Goal: Task Accomplishment & Management: Manage account settings

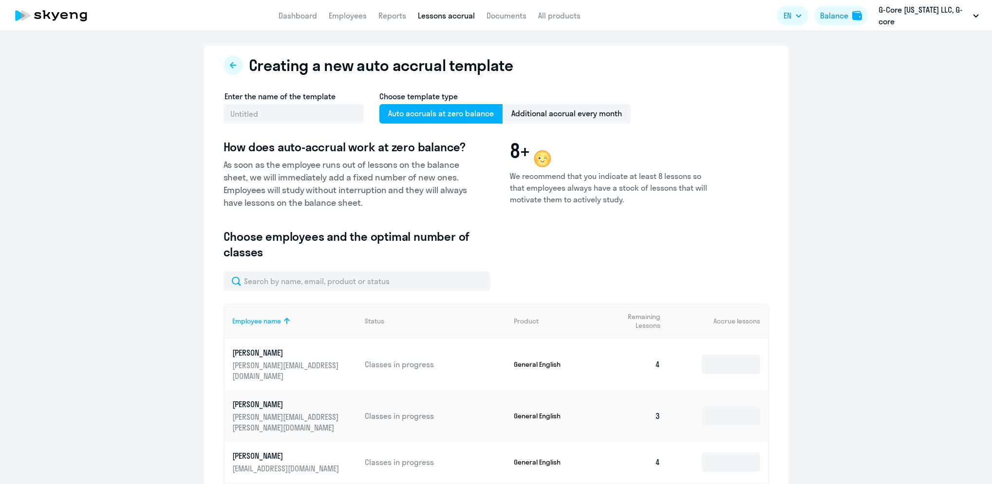
select select "10"
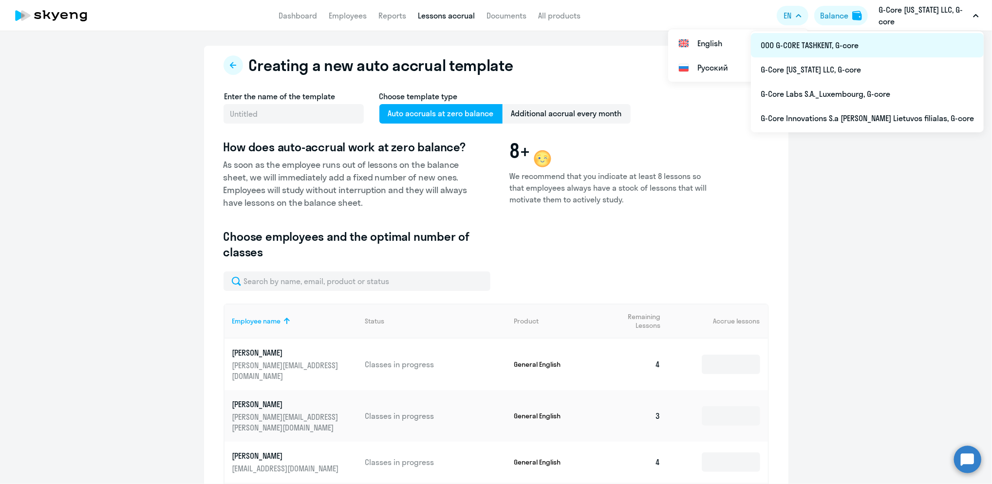
click at [891, 47] on li "ООО G-CORE TASHKENT, G-core" at bounding box center [867, 45] width 233 height 24
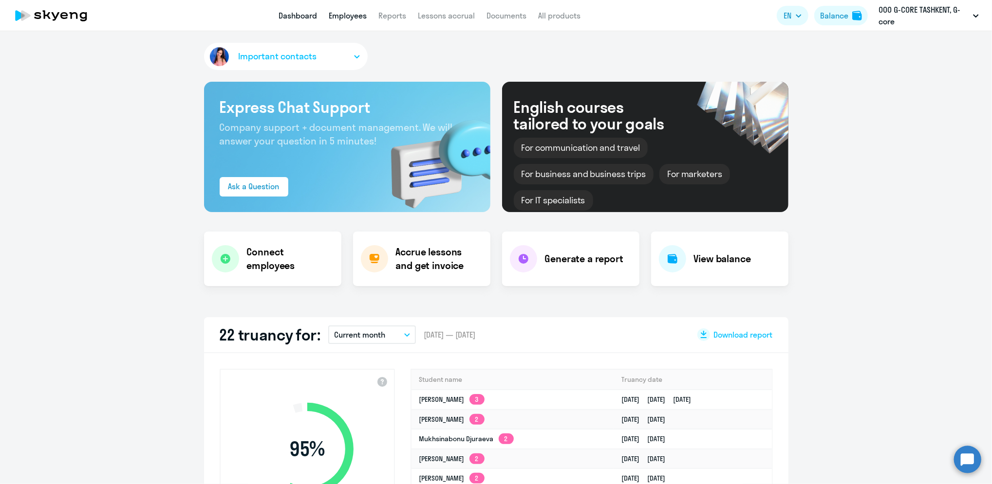
click at [343, 17] on link "Employees" at bounding box center [348, 16] width 38 height 10
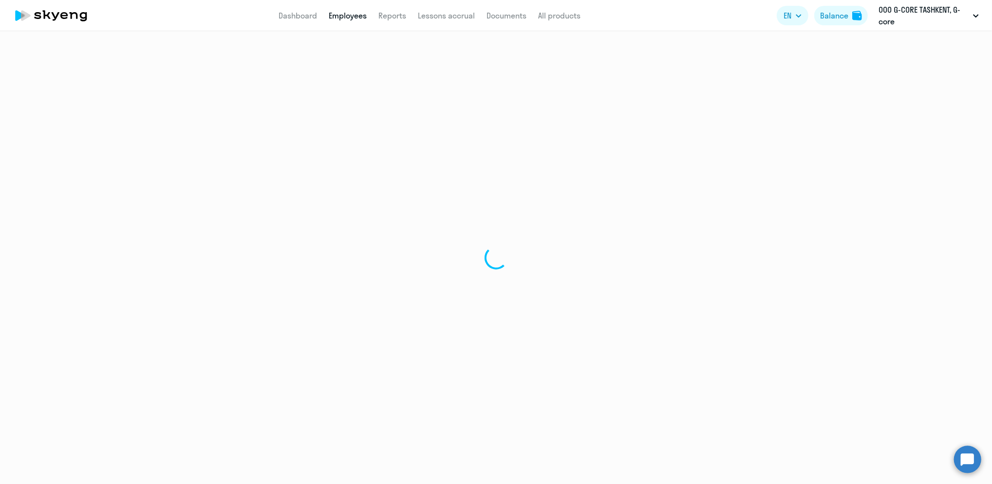
select select "30"
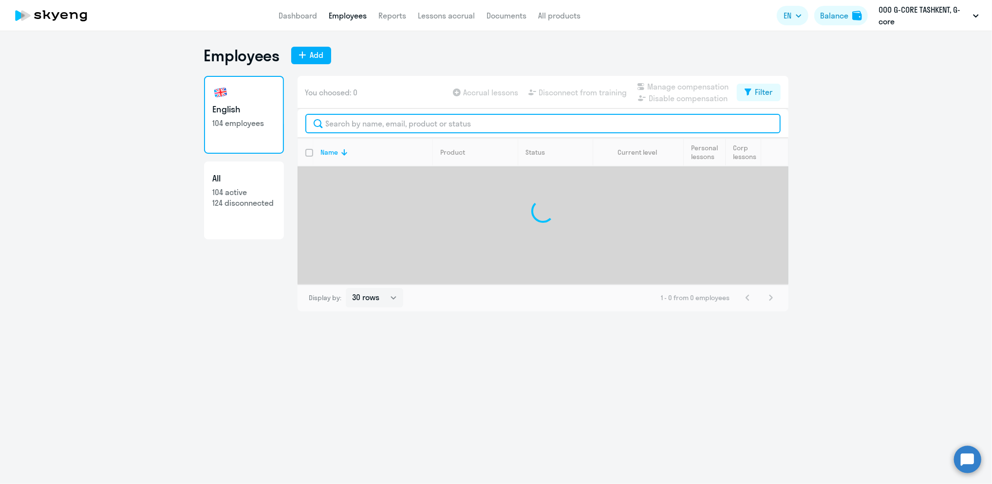
click at [349, 128] on input "text" at bounding box center [542, 123] width 475 height 19
type input "an"
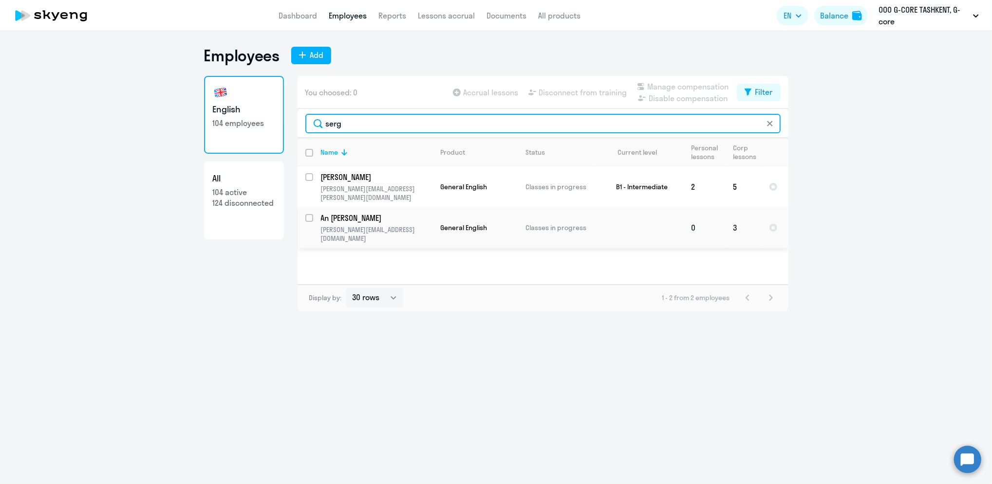
type input "serg"
click at [311, 214] on input "select row 41553414" at bounding box center [314, 223] width 19 height 19
checkbox input "true"
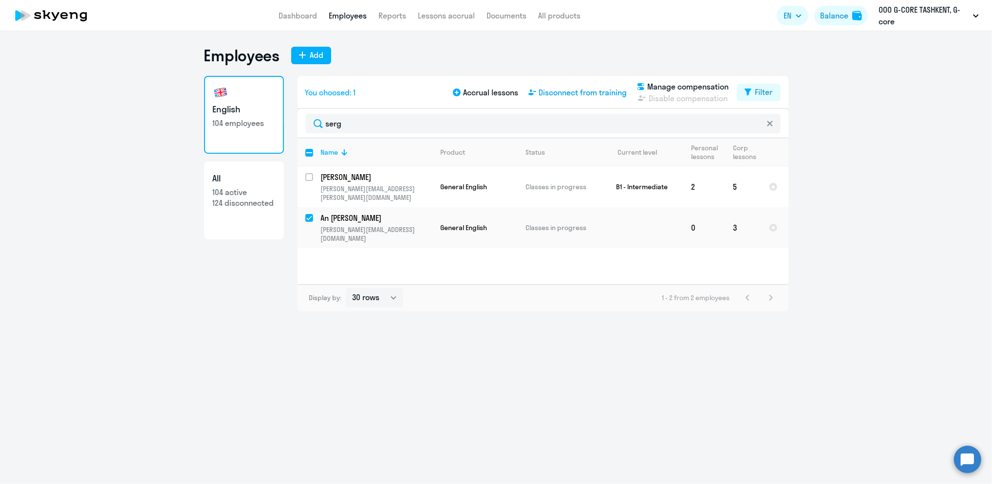
click at [604, 93] on span "Disconnect from training" at bounding box center [583, 93] width 88 height 12
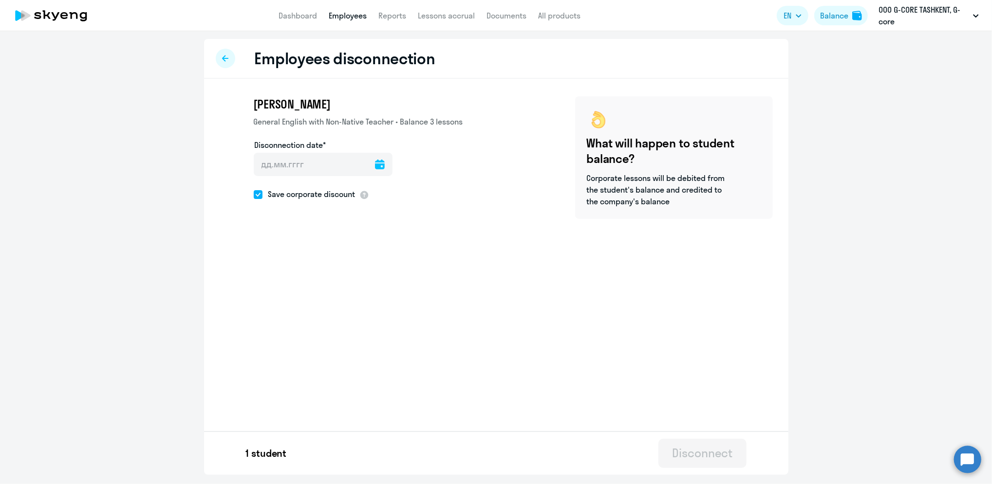
click at [375, 166] on icon at bounding box center [380, 165] width 10 height 10
click at [368, 297] on span "19" at bounding box center [365, 295] width 18 height 18
type input "[DATE]"
click at [713, 457] on div "Disconnect" at bounding box center [702, 453] width 60 height 16
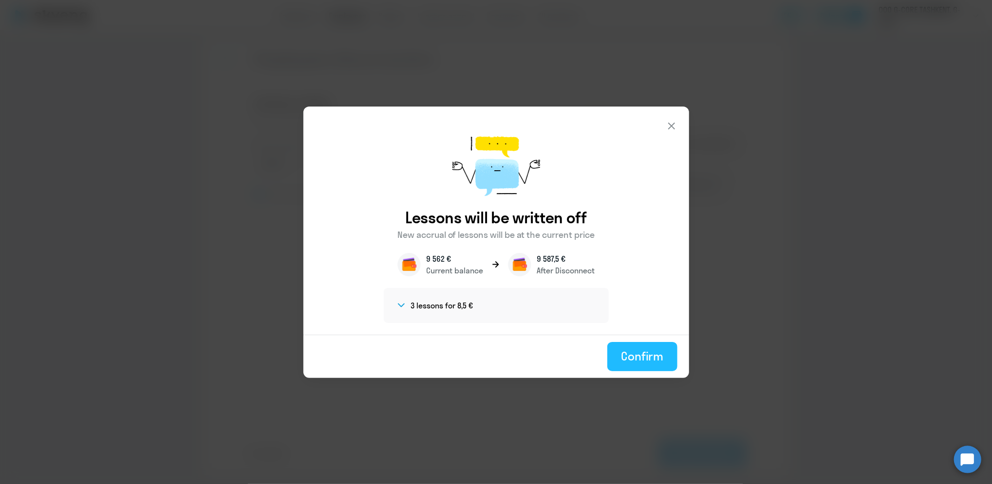
click at [635, 352] on div "Confirm" at bounding box center [642, 357] width 42 height 16
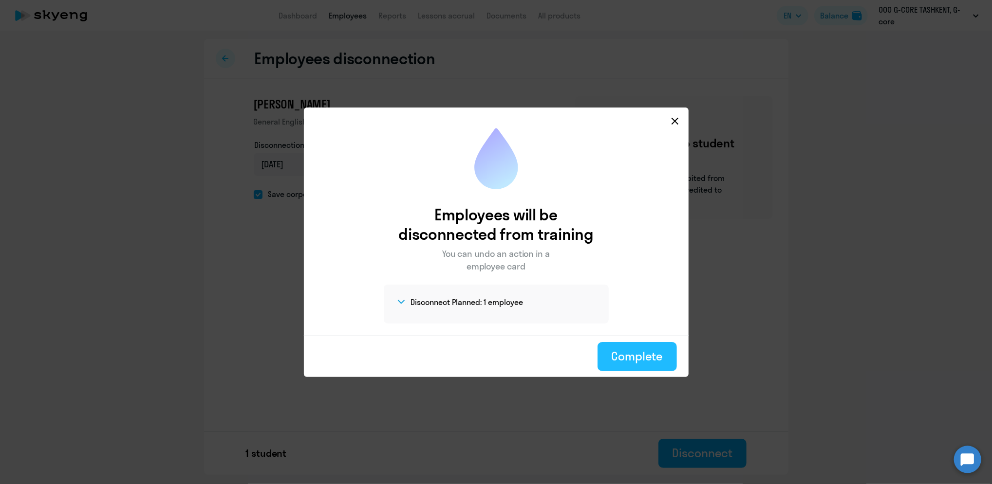
click at [636, 363] on div "Complete" at bounding box center [637, 357] width 52 height 16
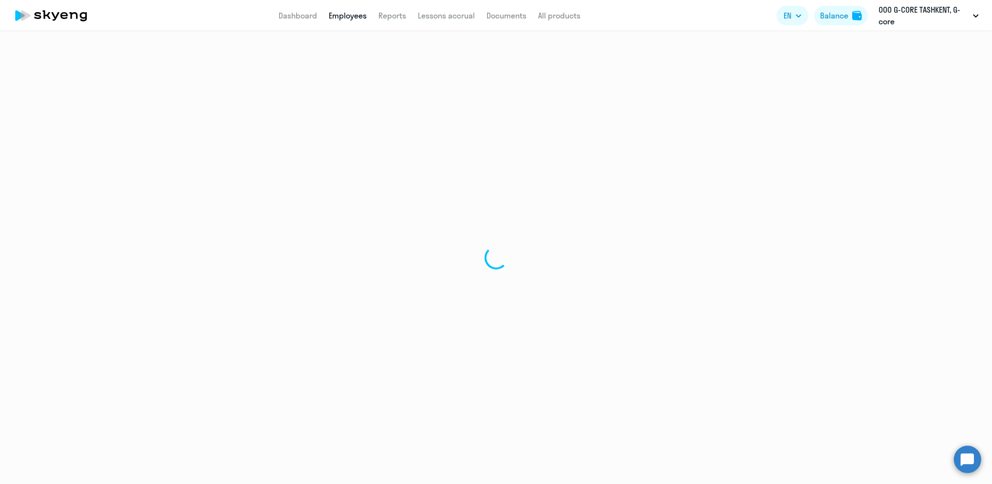
select select "30"
